Goal: Information Seeking & Learning: Learn about a topic

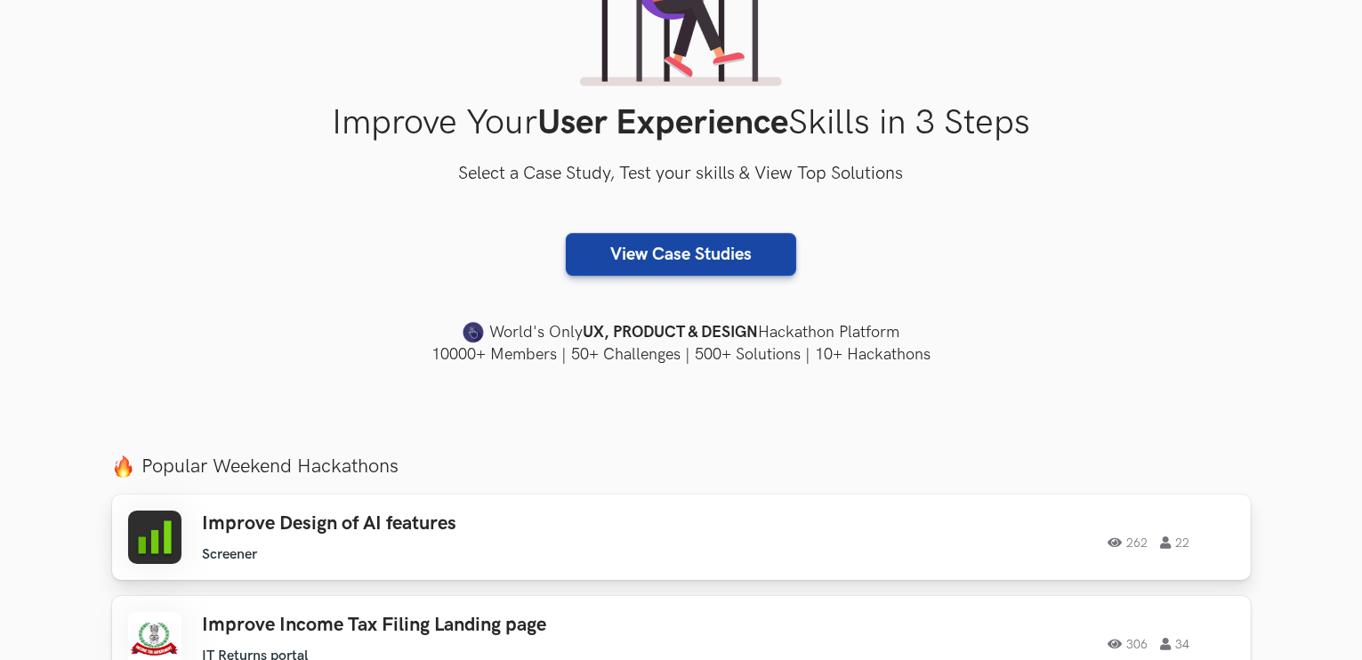
scroll to position [267, 0]
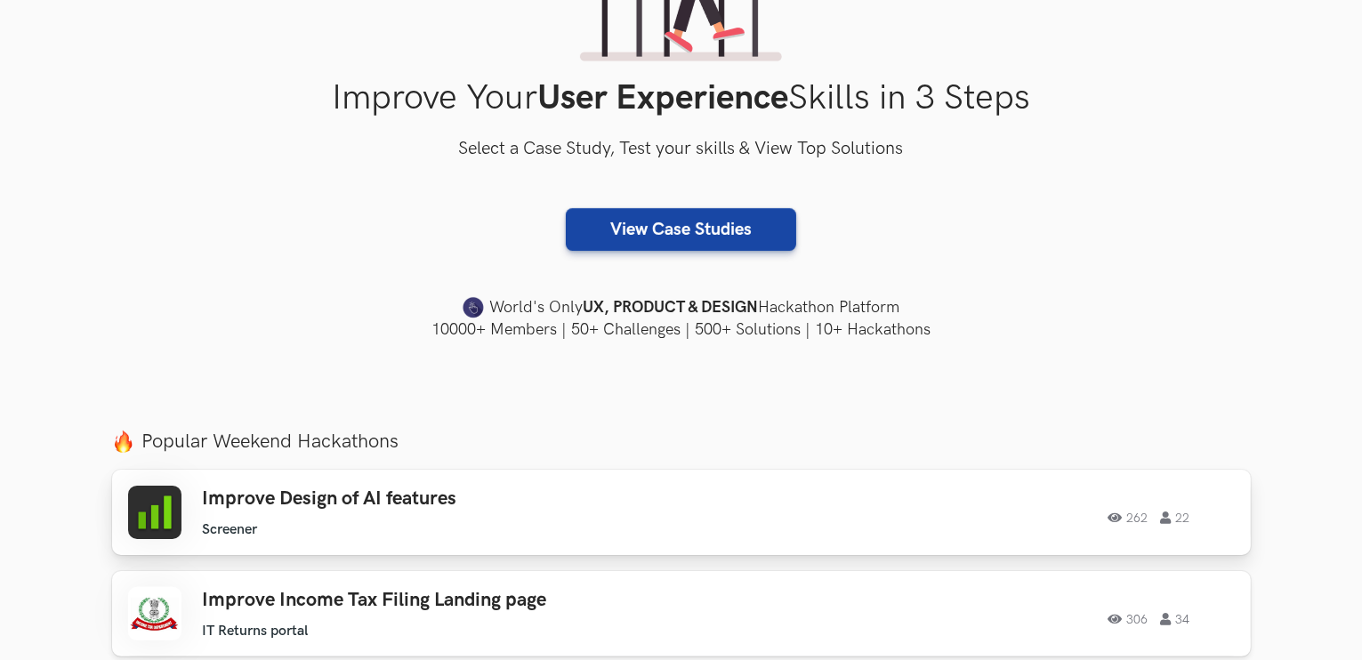
click at [531, 514] on div "Improve Design of AI features Screener Screener 262 22" at bounding box center [455, 512] width 505 height 51
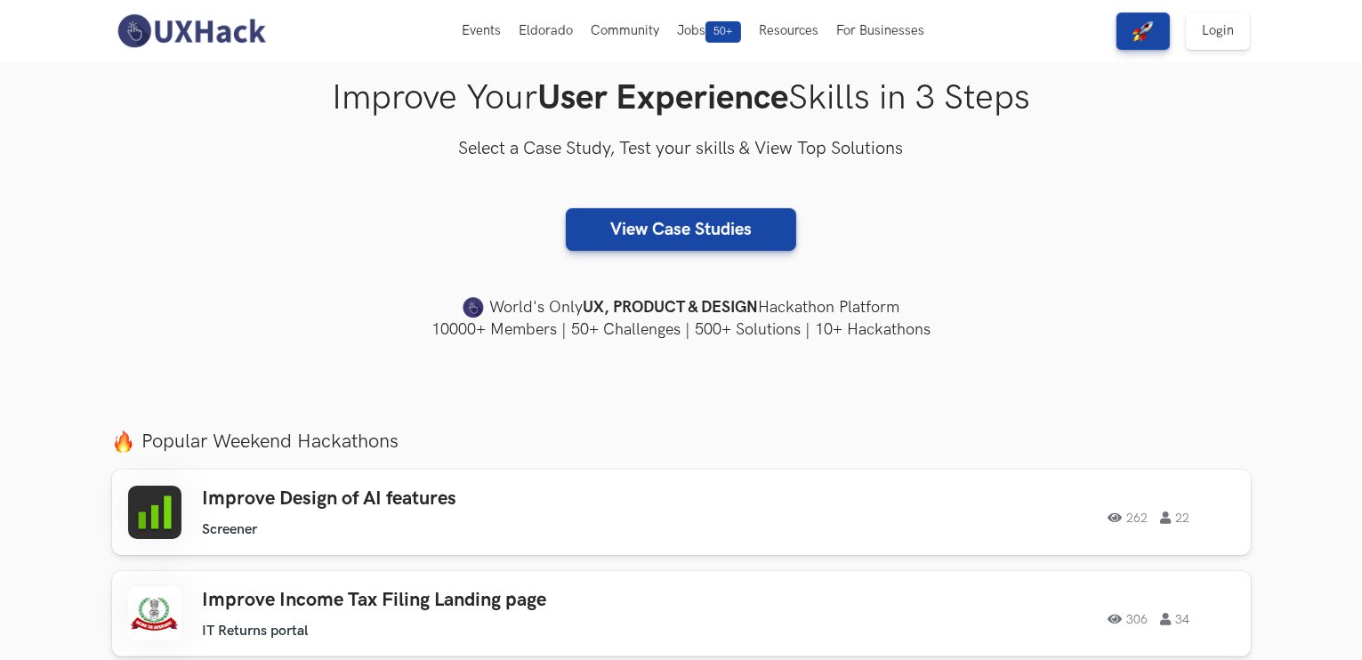
scroll to position [0, 0]
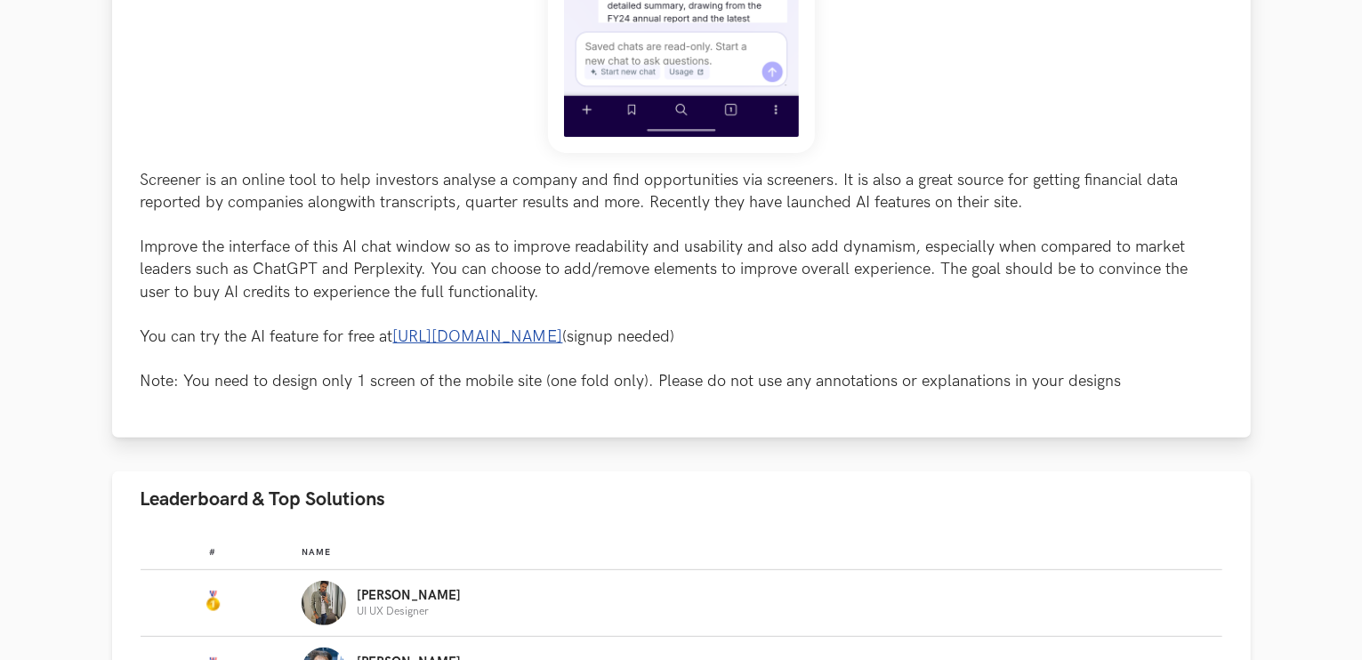
scroll to position [800, 0]
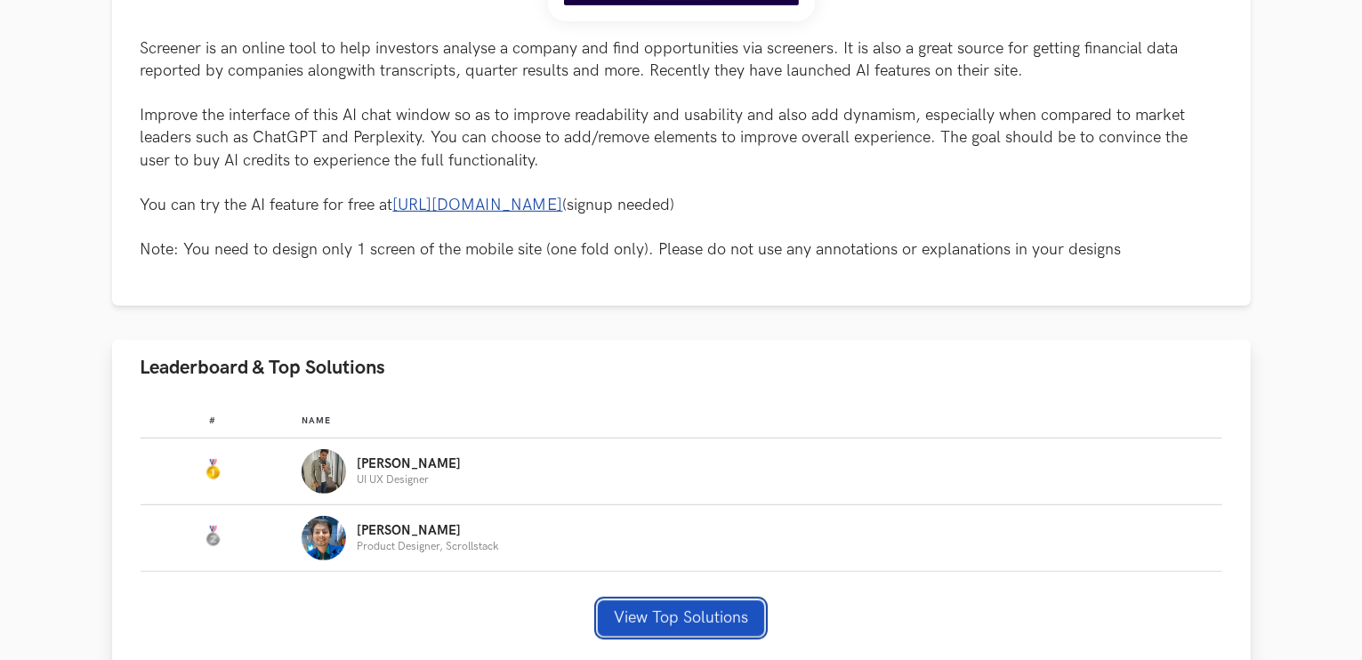
click at [639, 609] on button "View Top Solutions" at bounding box center [681, 618] width 166 height 36
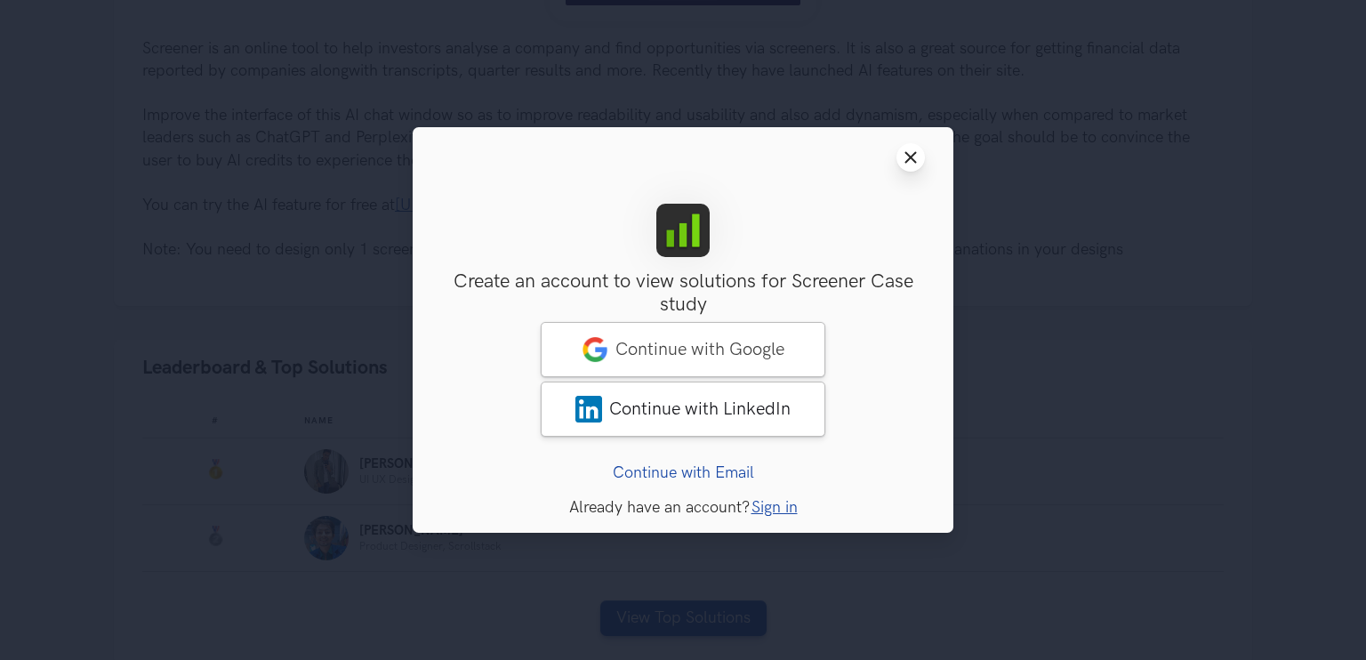
click at [907, 158] on icon "Close modal window" at bounding box center [911, 157] width 14 height 14
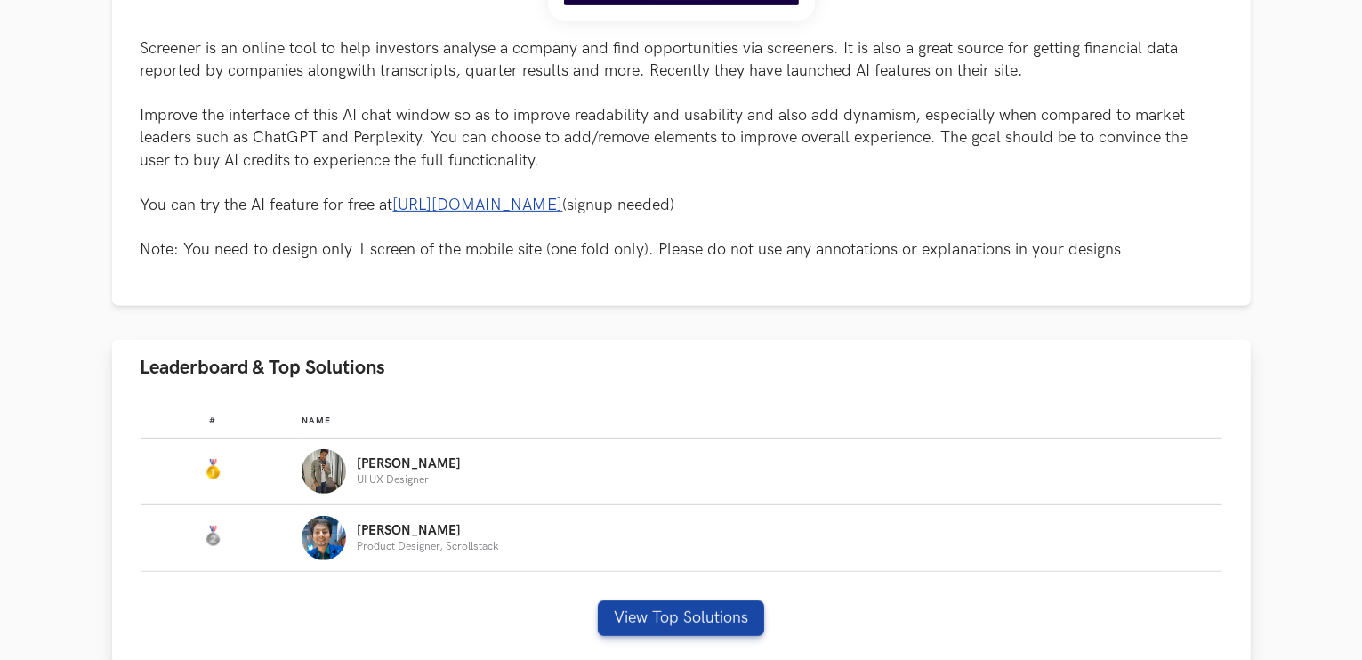
click at [363, 469] on p "[PERSON_NAME]" at bounding box center [409, 464] width 104 height 14
click at [728, 610] on button "View Top Solutions" at bounding box center [681, 618] width 166 height 36
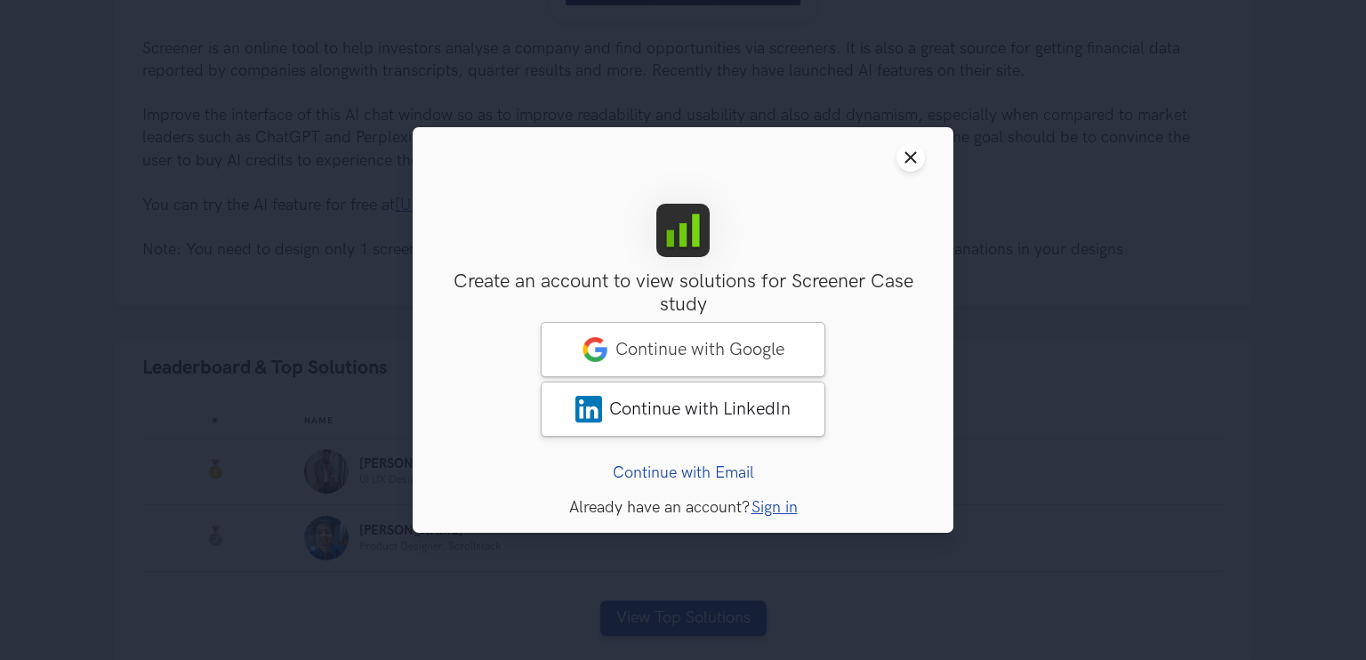
click at [729, 471] on link "Continue with Email" at bounding box center [683, 472] width 141 height 19
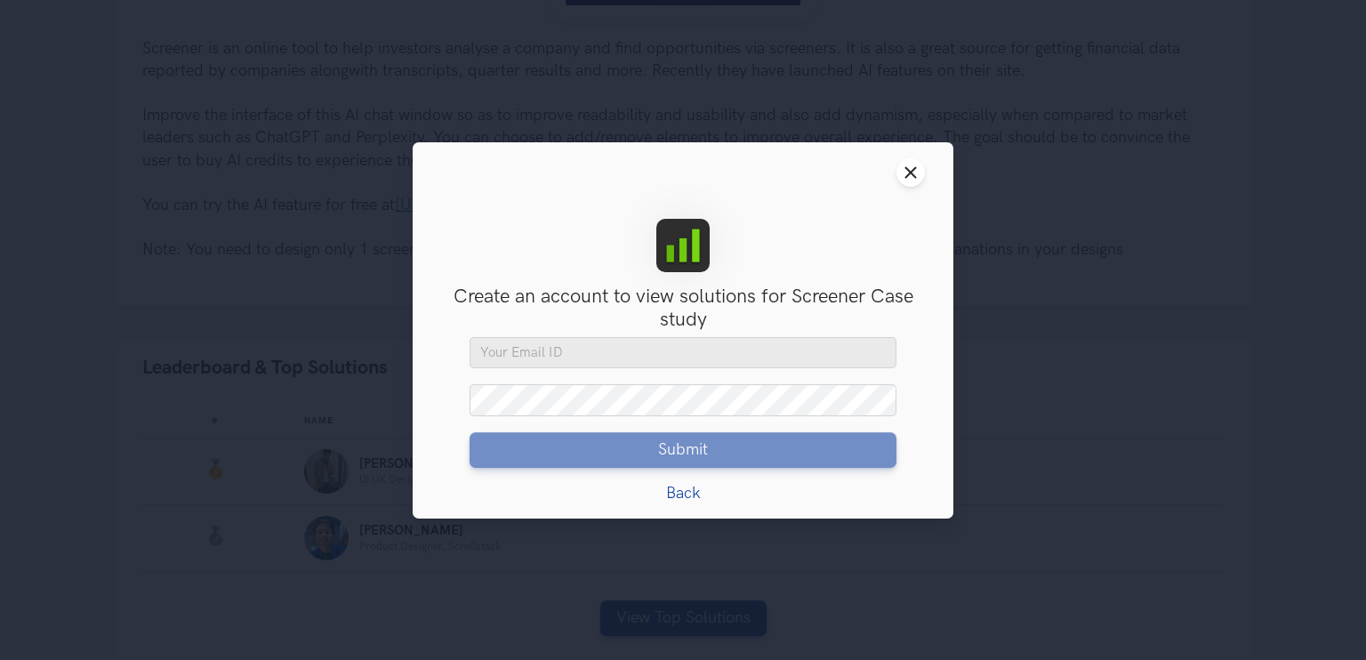
click at [702, 495] on div "Back Forgot Password?" at bounding box center [683, 492] width 427 height 19
click at [690, 489] on link "Back" at bounding box center [683, 492] width 35 height 19
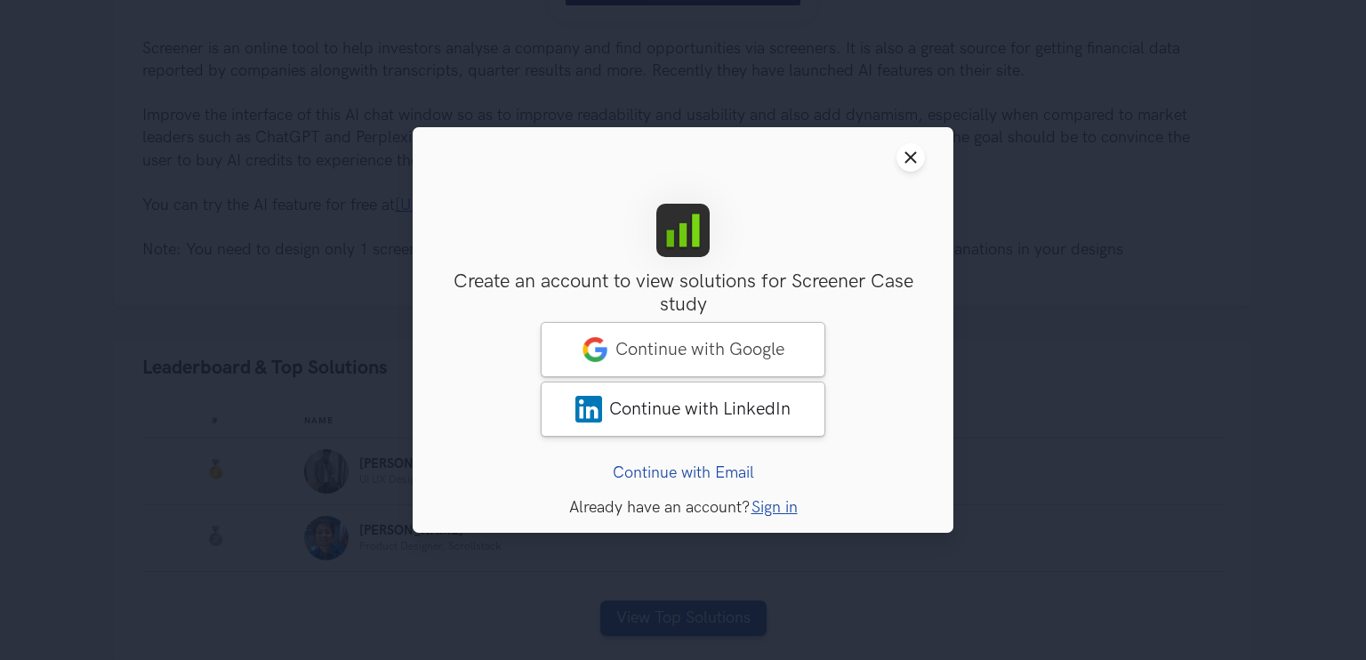
click at [708, 472] on link "Continue with Email" at bounding box center [683, 472] width 141 height 19
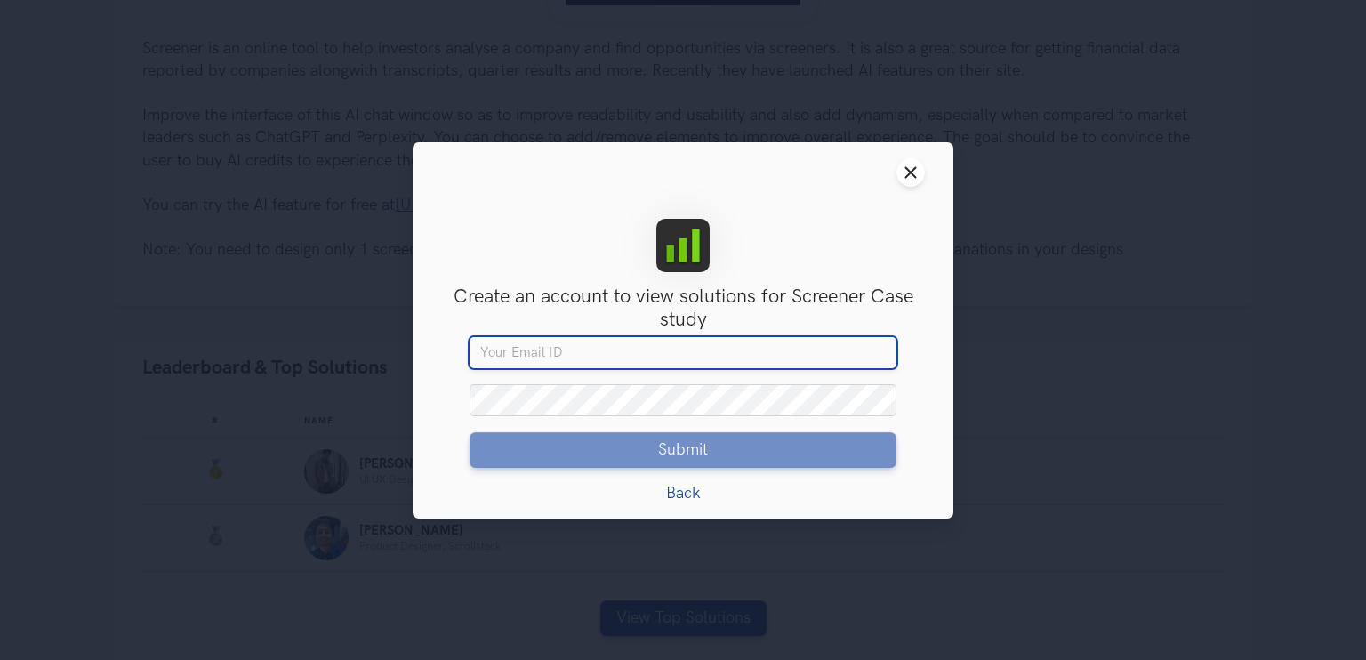
click at [511, 364] on input "Your email" at bounding box center [683, 352] width 427 height 32
paste input "pigiji7981@cavoyar.com"
type input "pigiji7981@cavoyar.com"
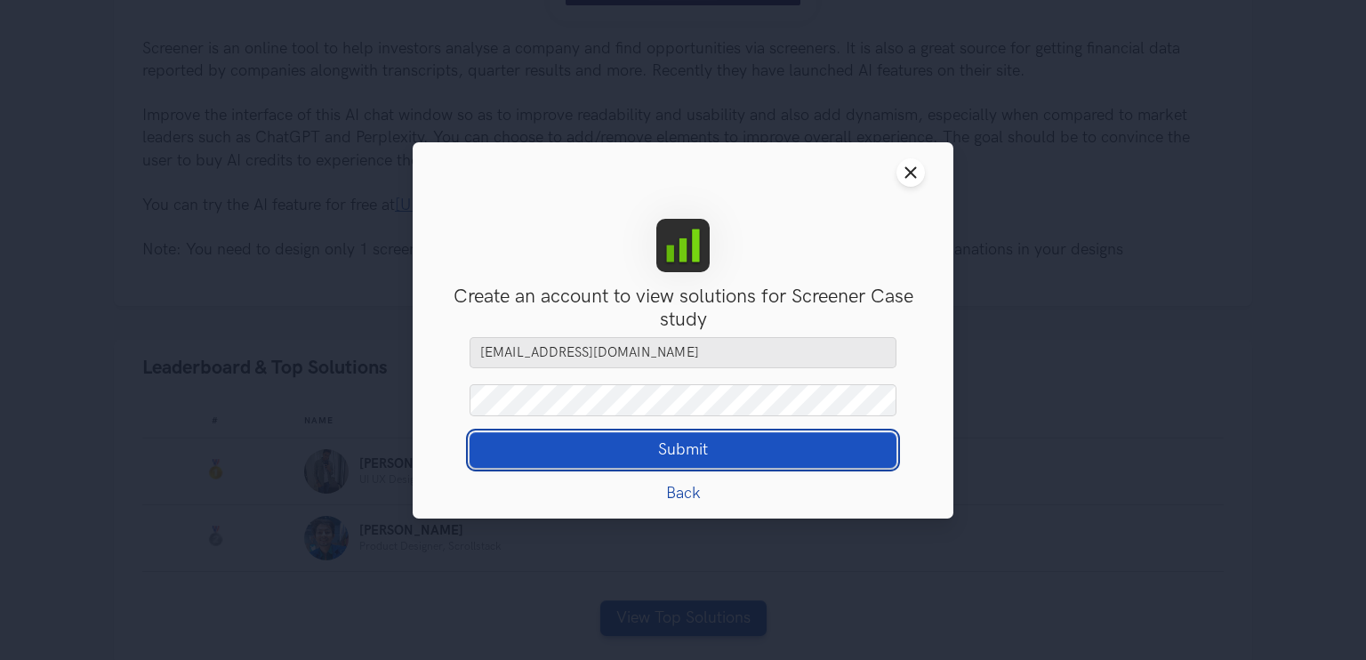
click at [558, 442] on button "Submit Loading" at bounding box center [683, 450] width 427 height 36
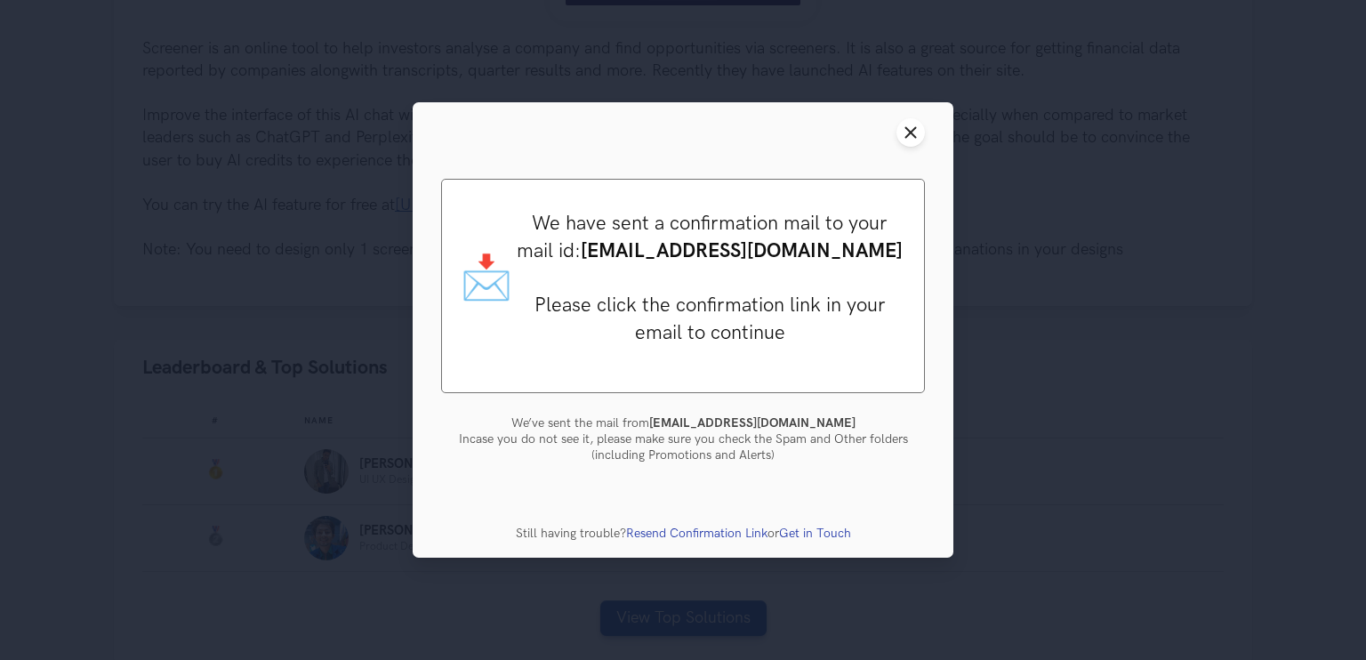
click at [907, 138] on icon "Close modal window" at bounding box center [911, 132] width 14 height 14
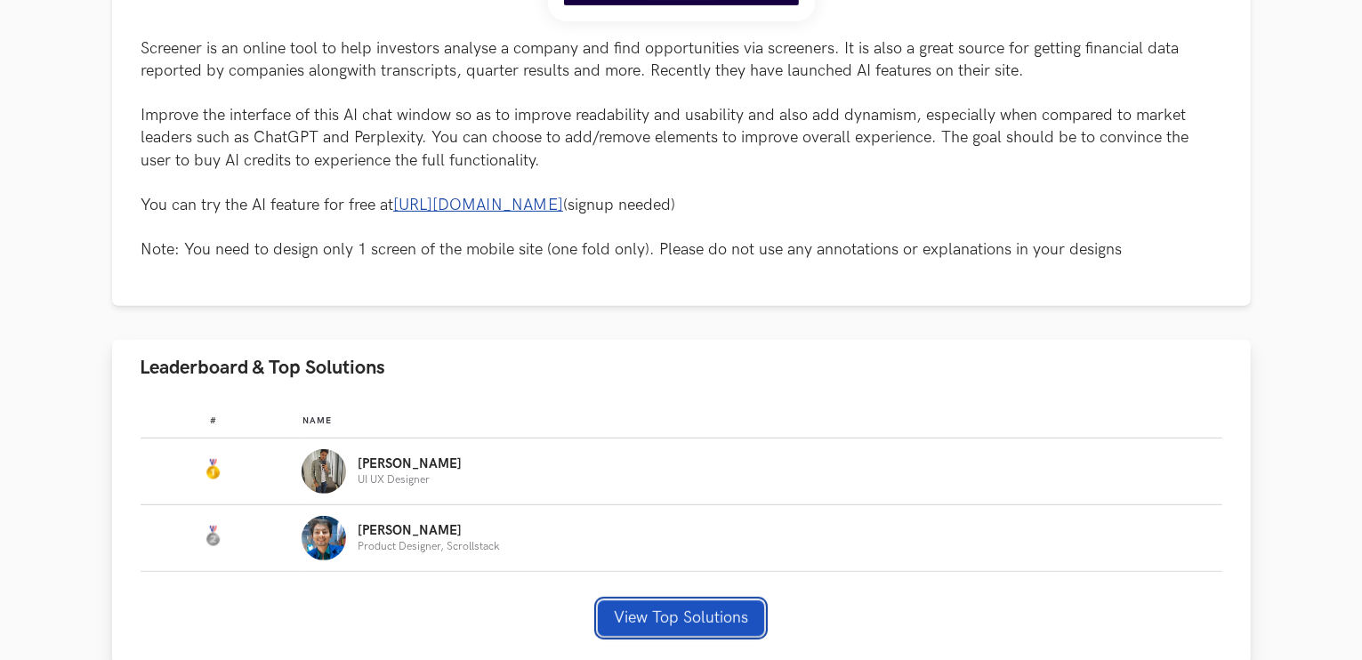
click at [740, 618] on button "View Top Solutions" at bounding box center [681, 618] width 166 height 36
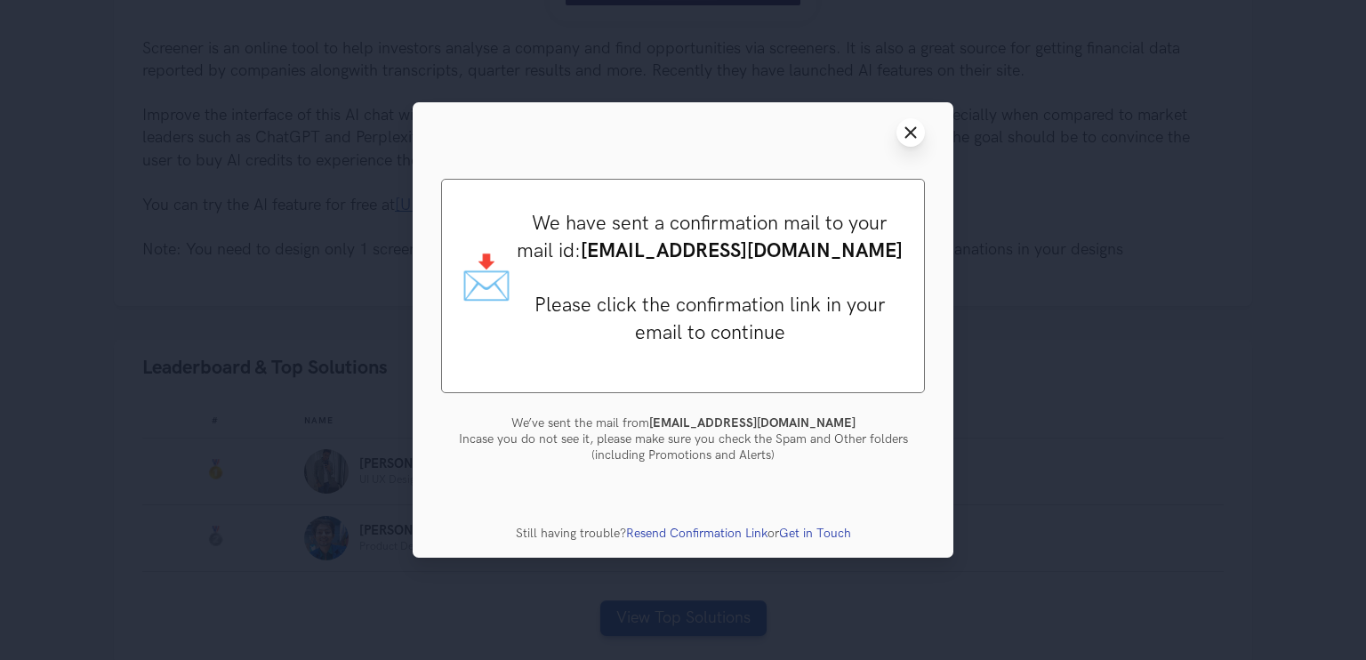
click at [905, 127] on icon "Close modal window" at bounding box center [911, 132] width 14 height 14
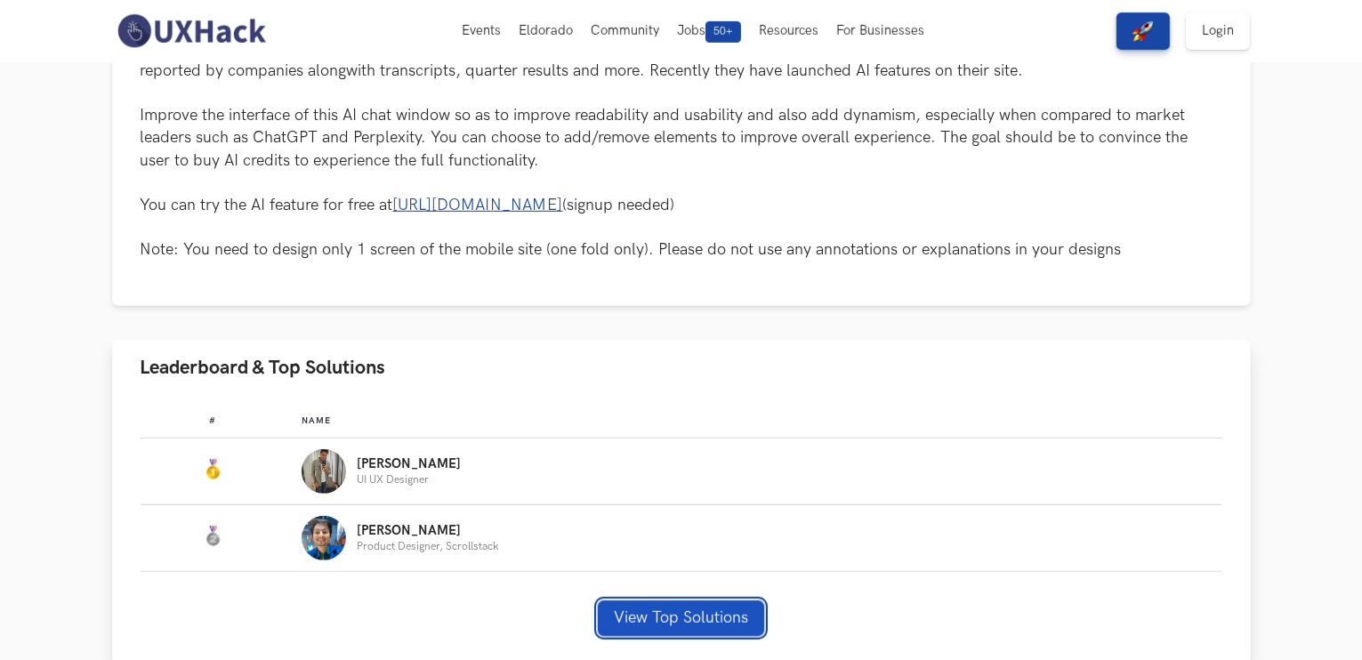
click at [702, 622] on button "View Top Solutions" at bounding box center [681, 618] width 166 height 36
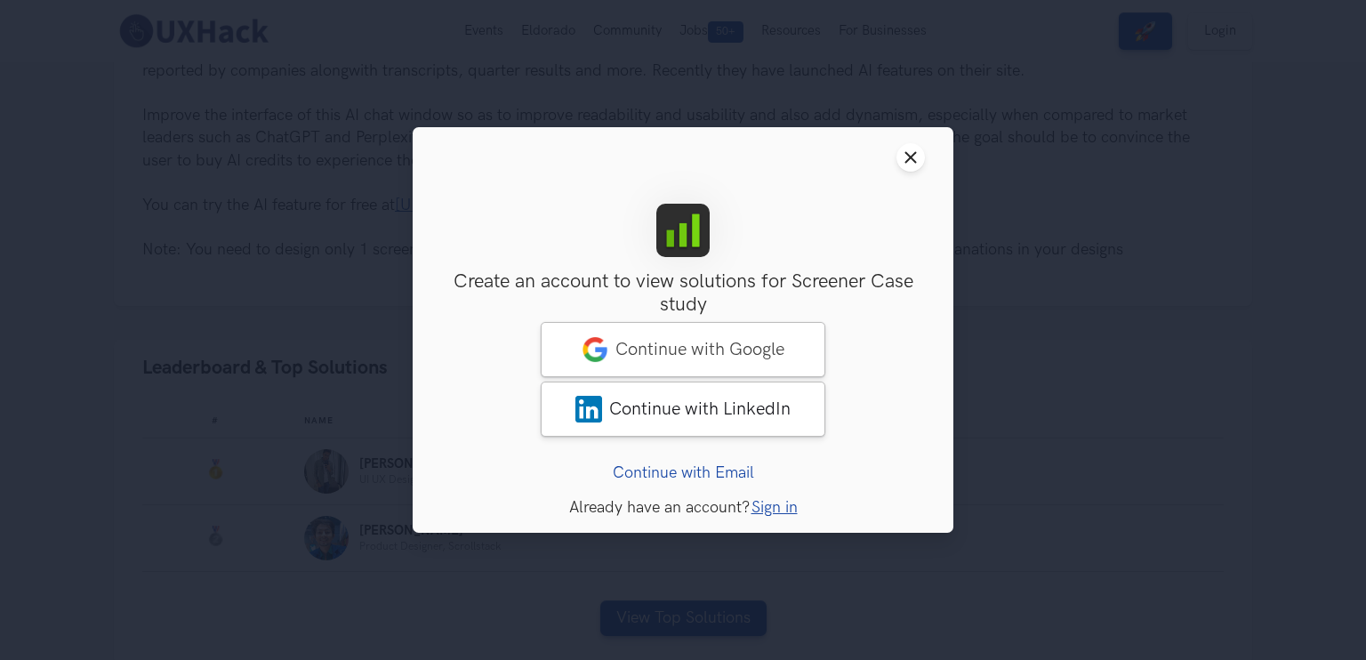
click at [691, 472] on link "Continue with Email" at bounding box center [683, 472] width 141 height 19
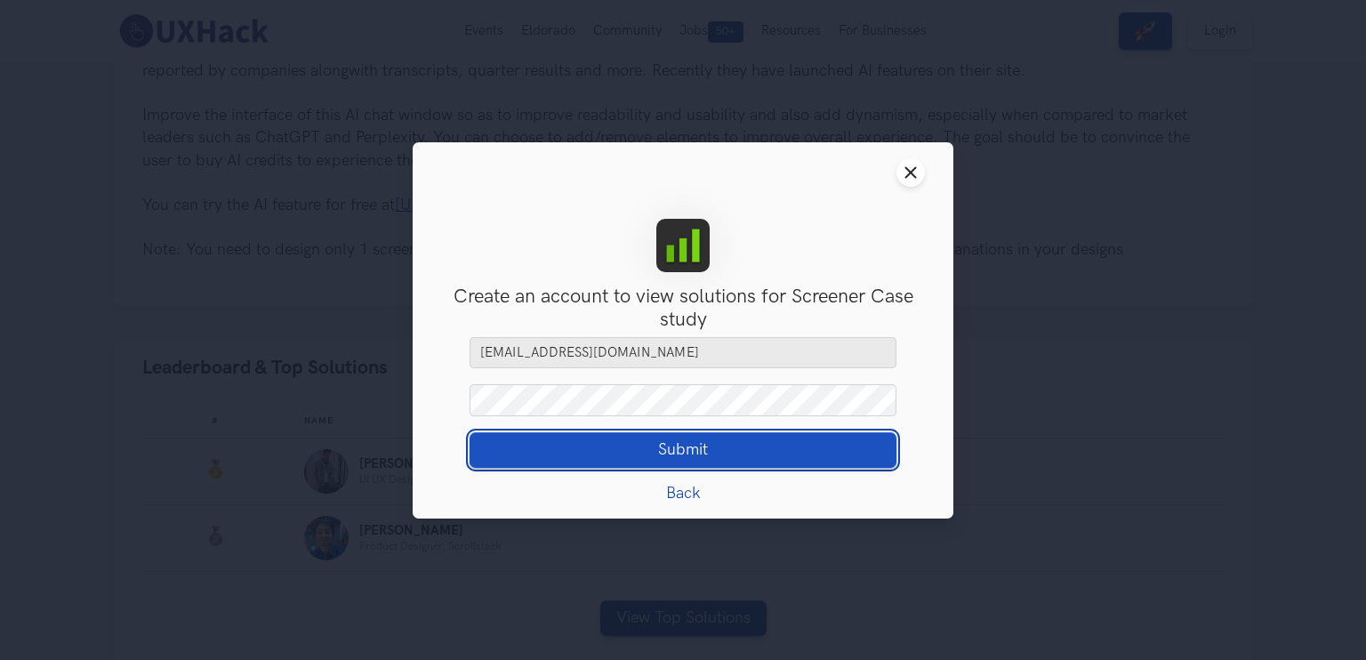
click at [651, 442] on button "Submit Loading" at bounding box center [683, 450] width 427 height 36
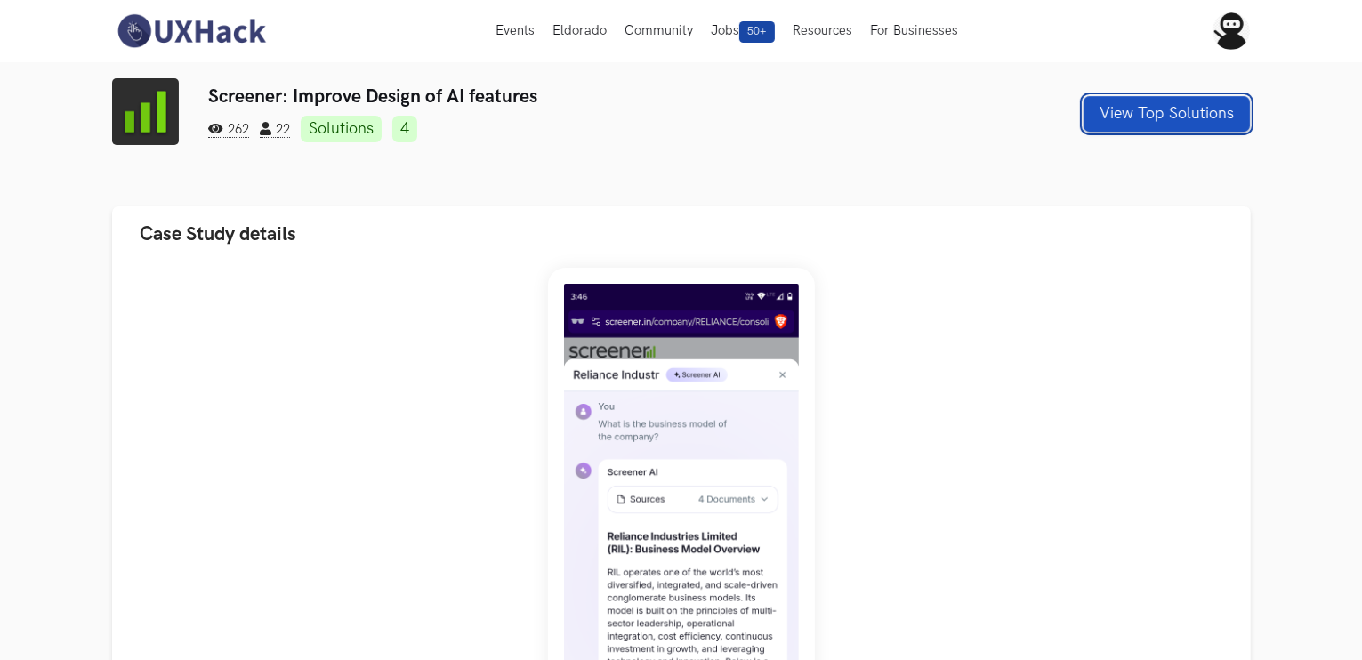
click at [1116, 120] on button "View Top Solutions" at bounding box center [1166, 114] width 166 height 36
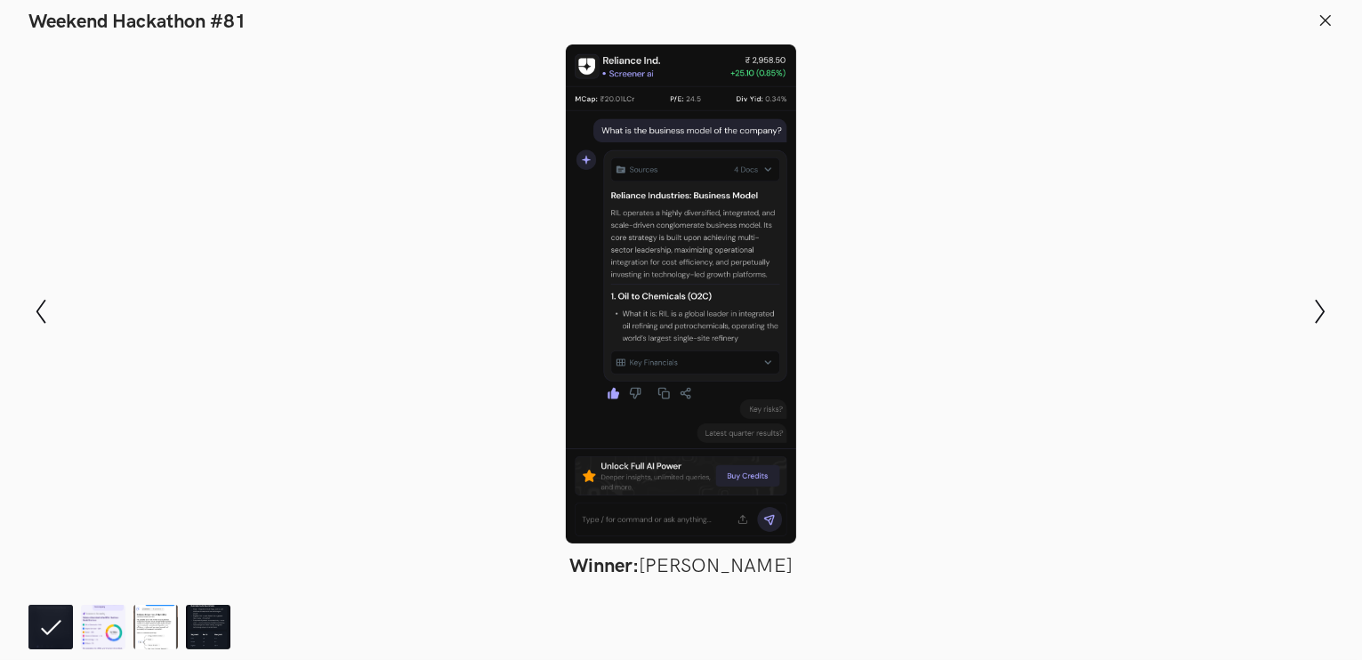
click at [501, 37] on div "Modal Gallery Slideshow Winner: [PERSON_NAME] Runner-up: [PERSON_NAME] Honorabl…" at bounding box center [681, 311] width 1362 height 555
drag, startPoint x: 614, startPoint y: 185, endPoint x: 587, endPoint y: 443, distance: 259.3
click at [587, 443] on div at bounding box center [681, 293] width 1232 height 499
drag, startPoint x: 724, startPoint y: 568, endPoint x: 656, endPoint y: 490, distance: 103.4
click at [656, 490] on div at bounding box center [681, 293] width 1232 height 499
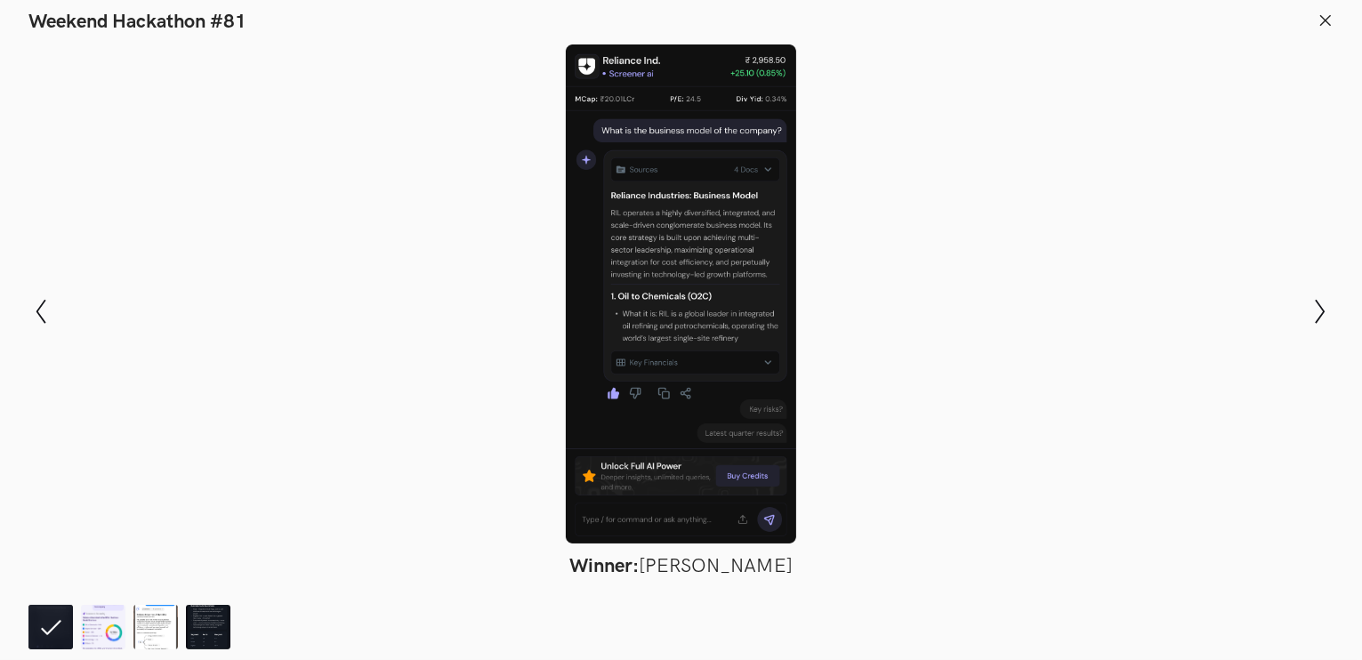
drag, startPoint x: 667, startPoint y: 398, endPoint x: 1330, endPoint y: 20, distance: 762.4
click at [1330, 20] on icon at bounding box center [1325, 20] width 16 height 16
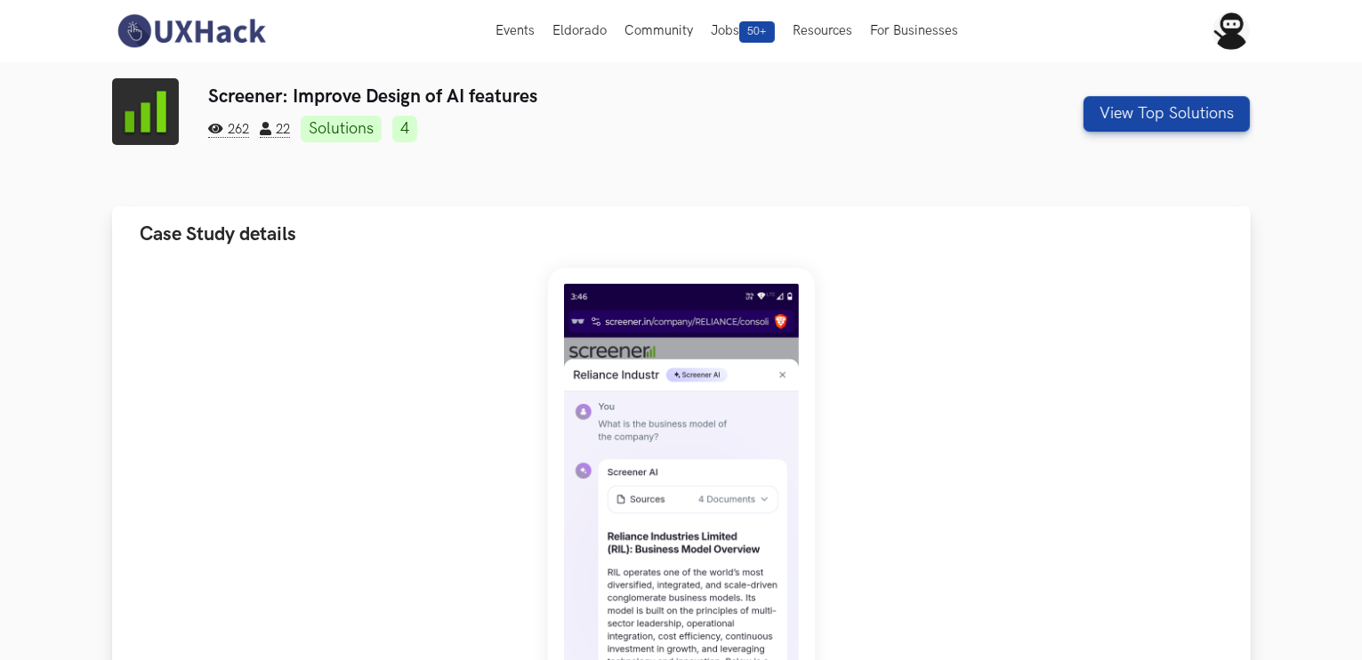
click at [907, 261] on button "Case Study details" at bounding box center [681, 234] width 1138 height 56
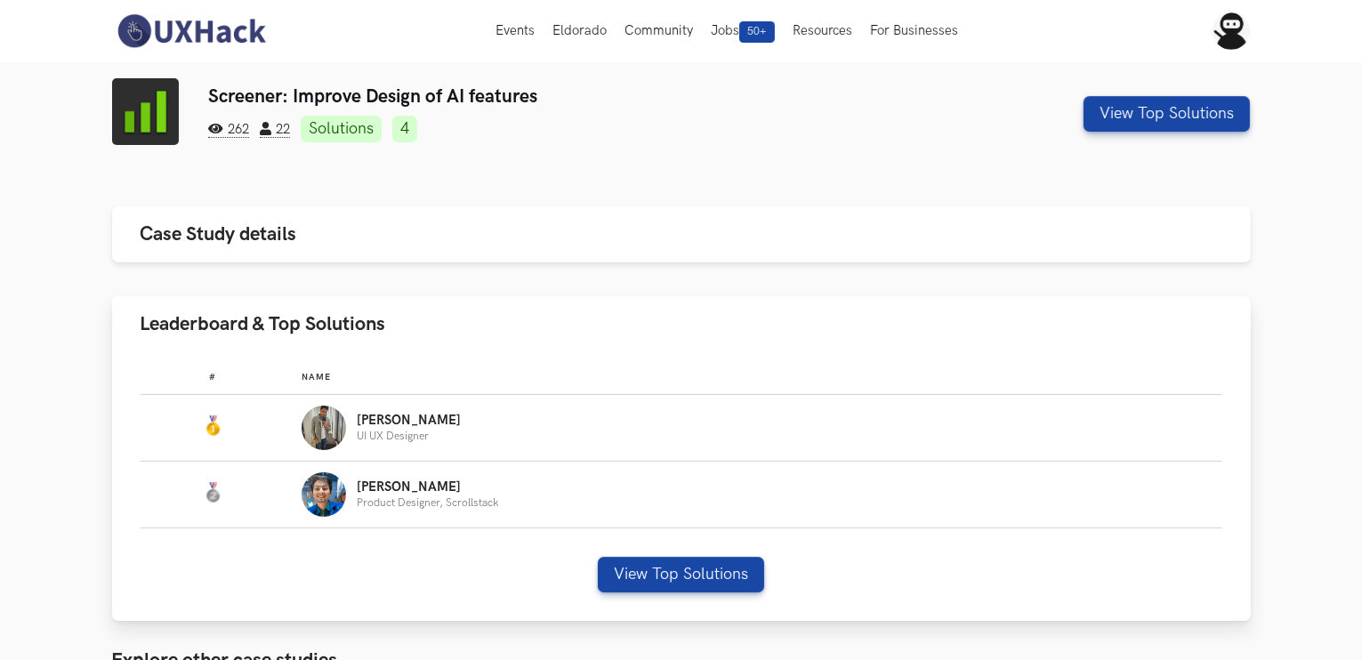
drag, startPoint x: 562, startPoint y: 342, endPoint x: 474, endPoint y: 349, distance: 88.3
click at [484, 342] on button "Leaderboard & Top Solutions" at bounding box center [681, 324] width 1138 height 56
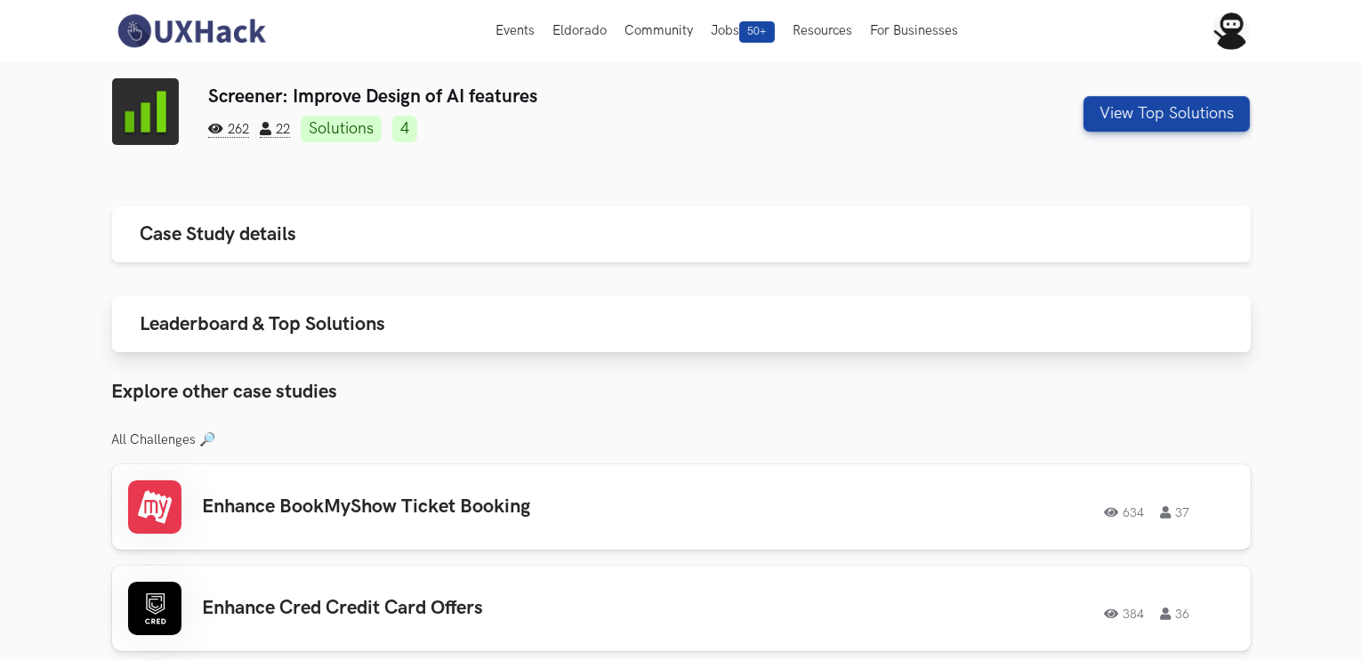
click at [427, 329] on button "Leaderboard & Top Solutions" at bounding box center [681, 324] width 1138 height 56
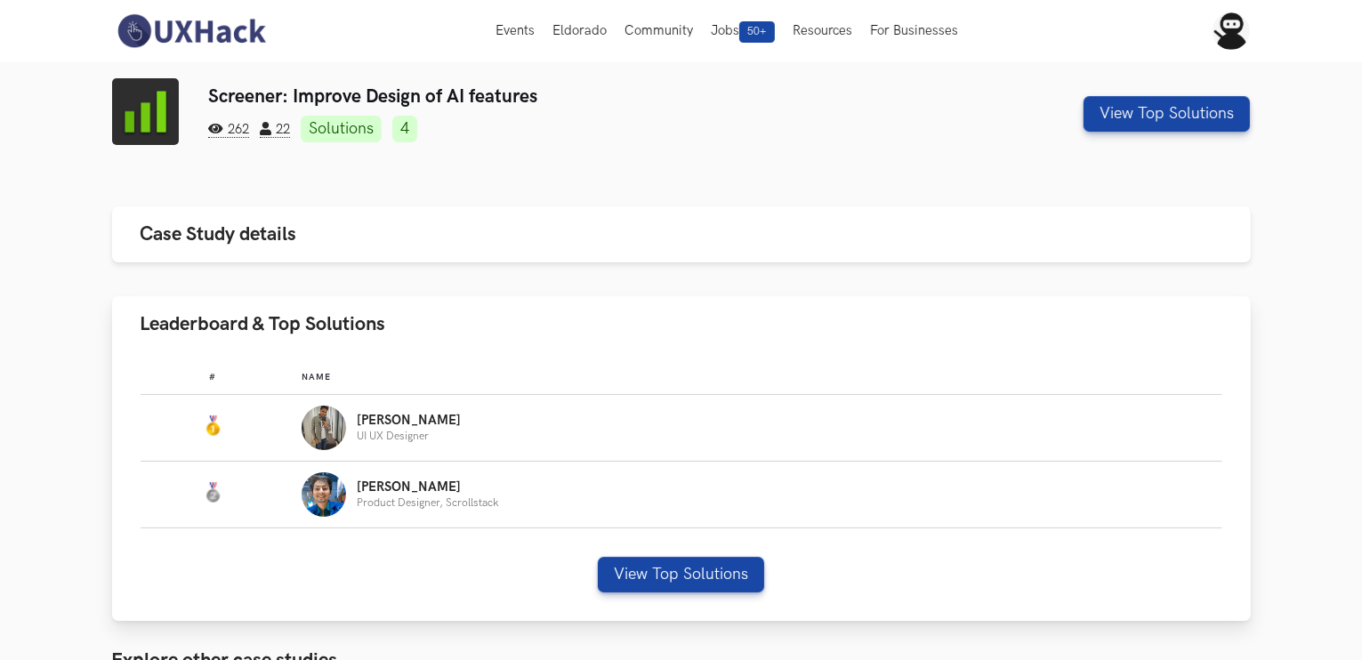
click at [345, 430] on img "Leaderboard" at bounding box center [324, 428] width 44 height 44
click at [375, 422] on p "[PERSON_NAME]" at bounding box center [409, 421] width 104 height 14
click at [210, 423] on img "Leaderboard" at bounding box center [212, 425] width 21 height 21
click at [435, 412] on div "[PERSON_NAME] UI UX Designer" at bounding box center [754, 428] width 904 height 44
drag, startPoint x: 441, startPoint y: 413, endPoint x: 452, endPoint y: 417, distance: 11.6
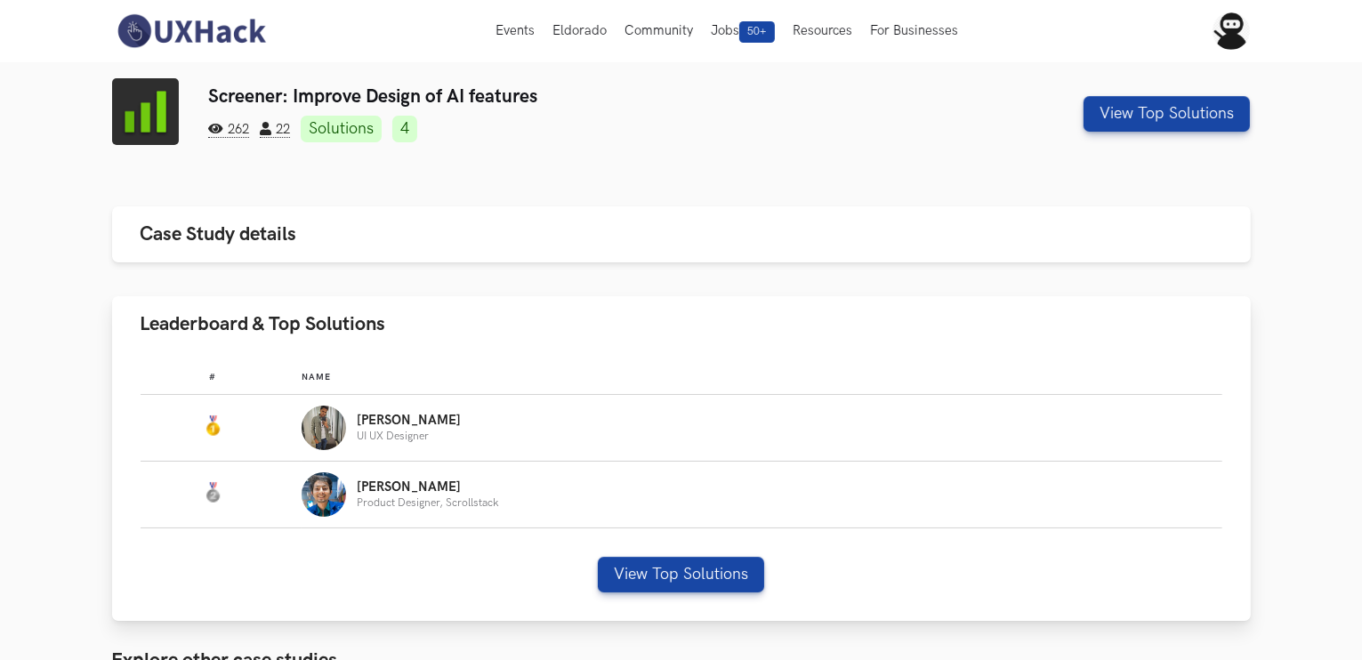
click at [441, 414] on div "[PERSON_NAME] UI UX Designer" at bounding box center [754, 428] width 904 height 44
click at [719, 583] on button "View Top Solutions" at bounding box center [681, 575] width 166 height 36
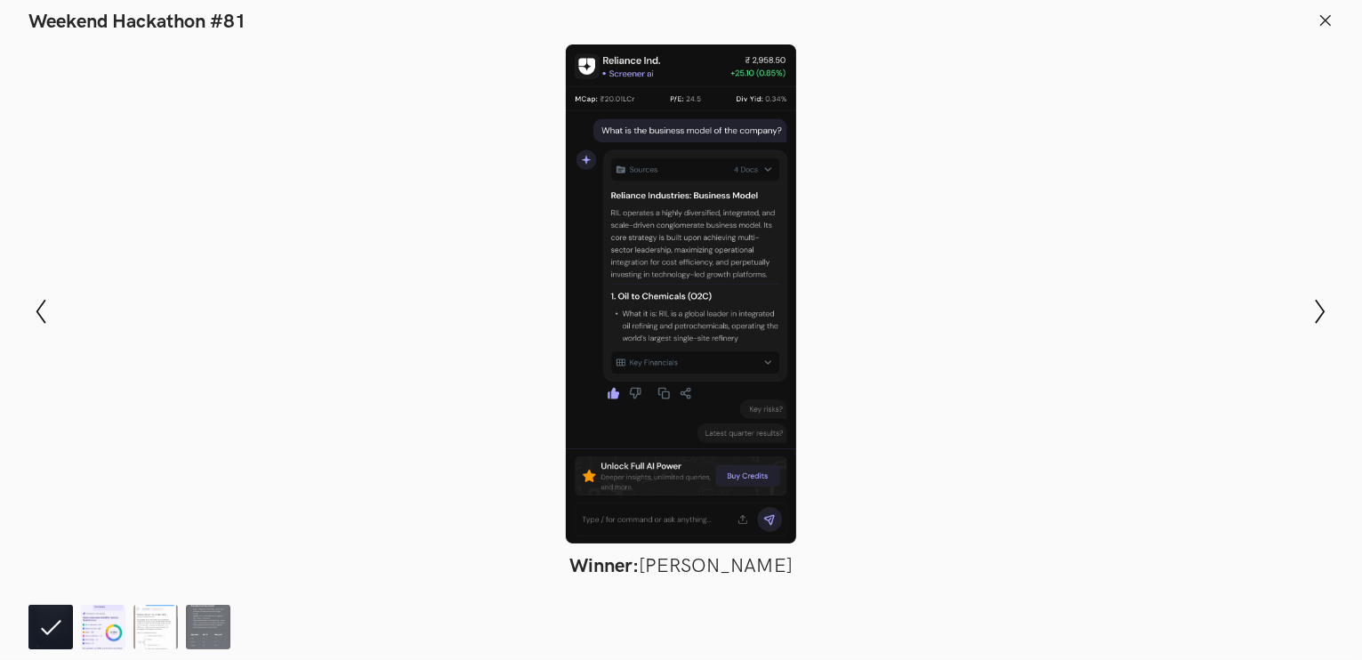
click at [94, 623] on img at bounding box center [103, 627] width 44 height 44
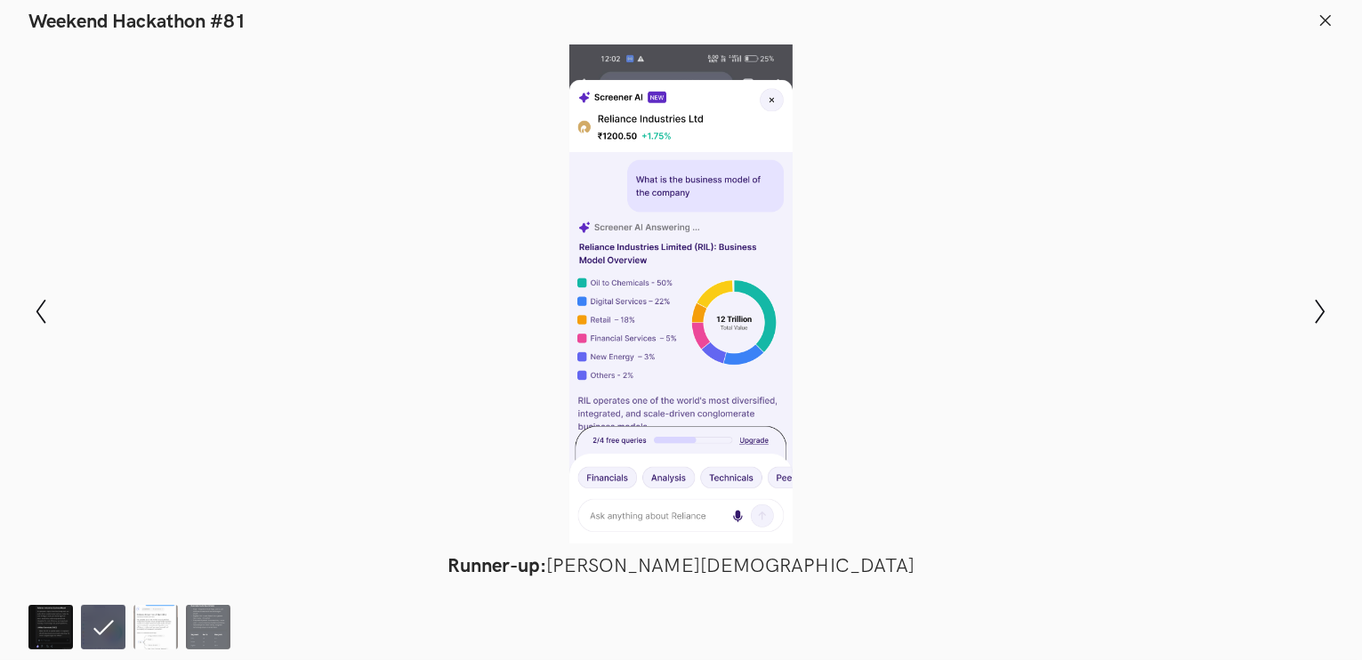
click at [43, 622] on img at bounding box center [50, 627] width 44 height 44
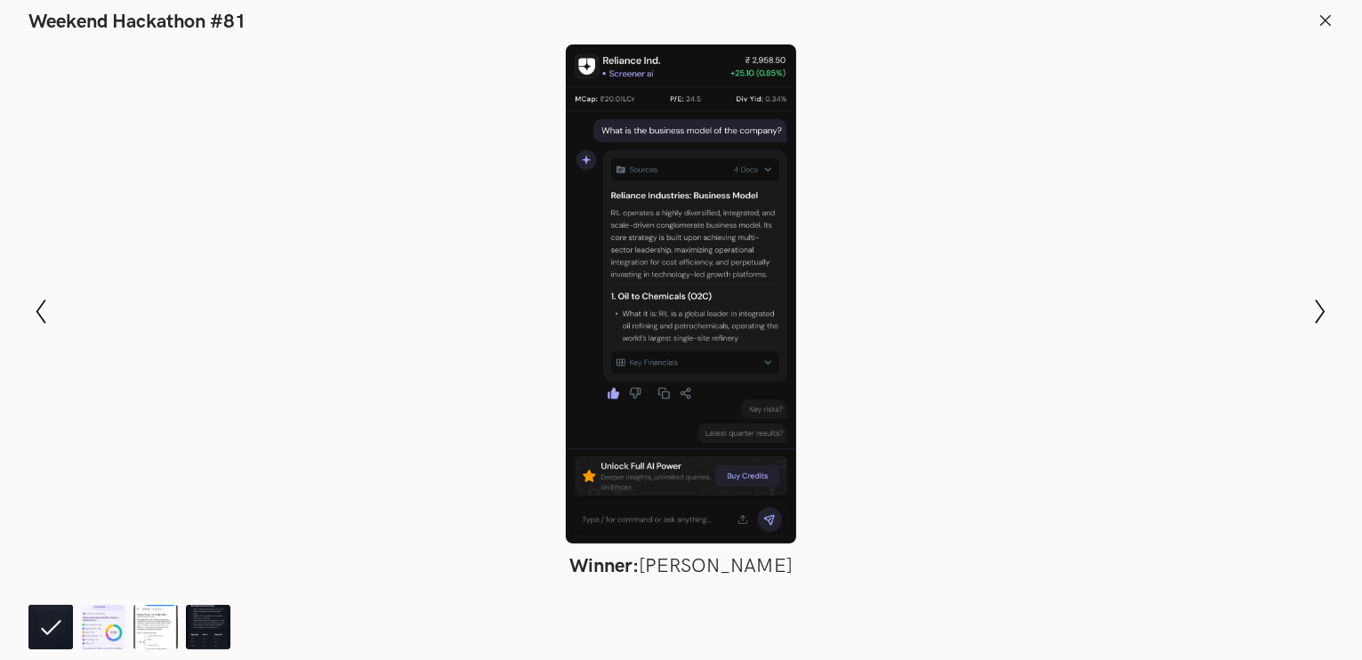
click at [1330, 21] on icon at bounding box center [1325, 20] width 16 height 16
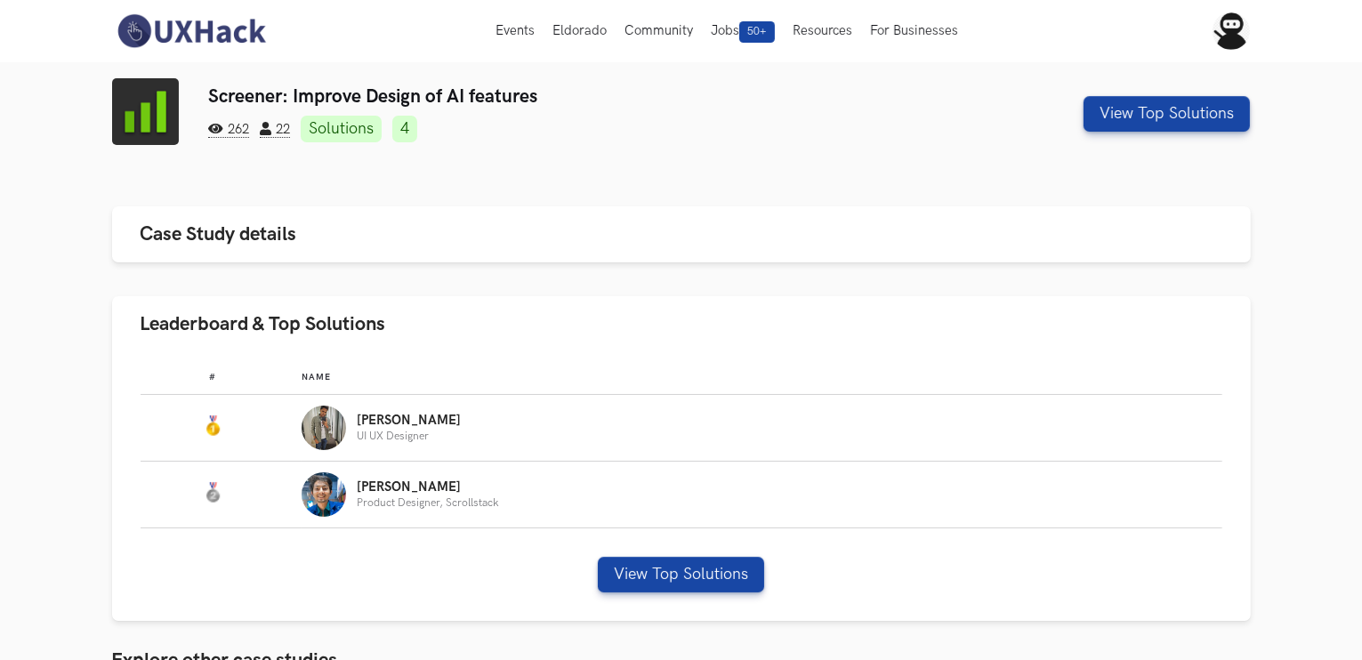
click at [345, 126] on link "Solutions" at bounding box center [341, 129] width 81 height 27
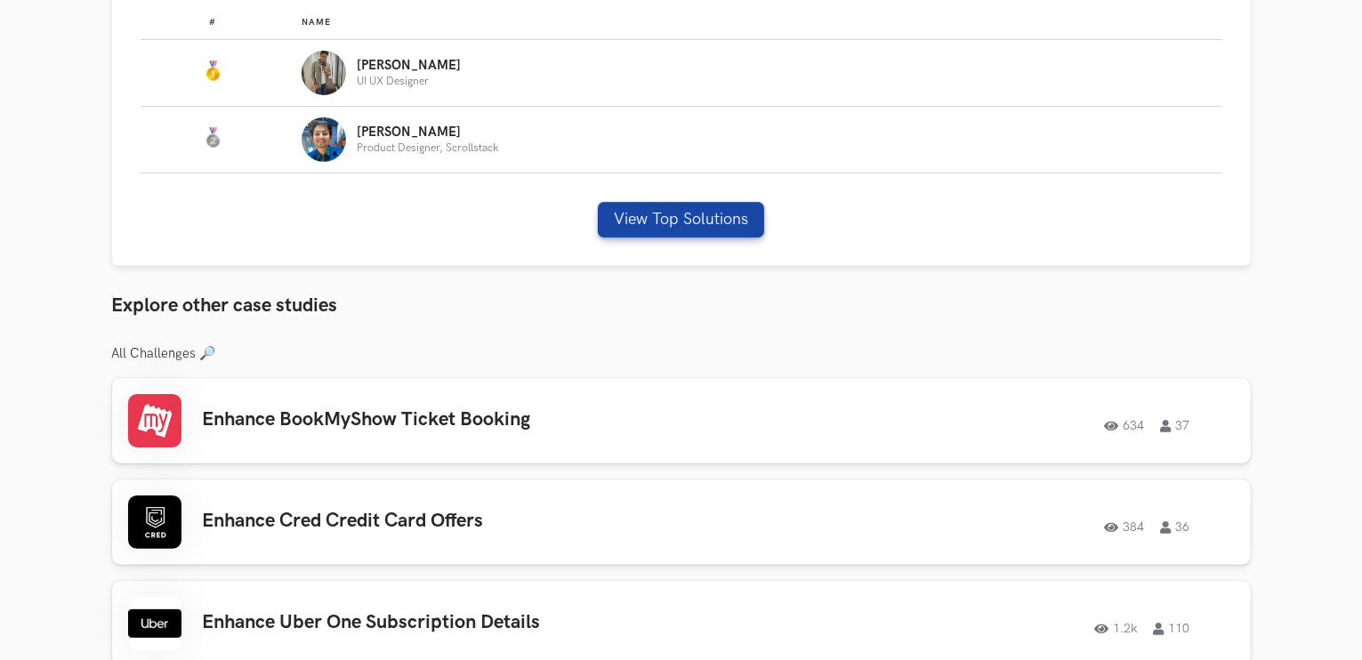
scroll to position [357, 0]
